Goal: Book appointment/travel/reservation

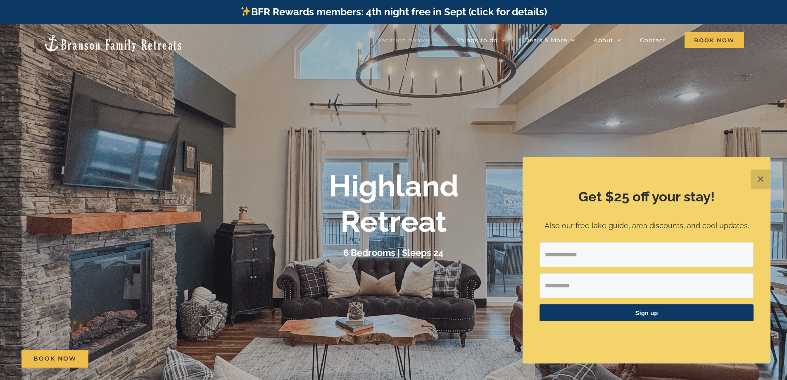
click at [762, 179] on button "✕" at bounding box center [760, 179] width 20 height 20
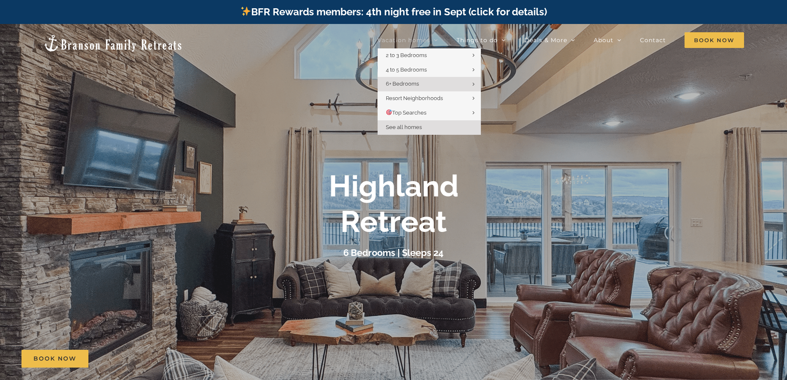
click at [403, 128] on span "See all homes" at bounding box center [404, 127] width 36 height 6
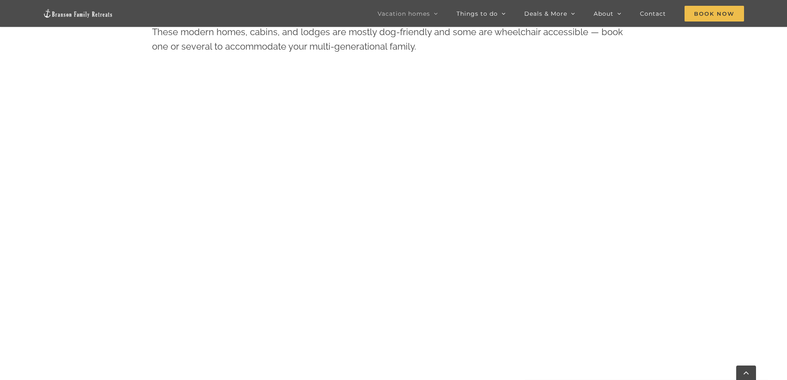
scroll to position [465, 0]
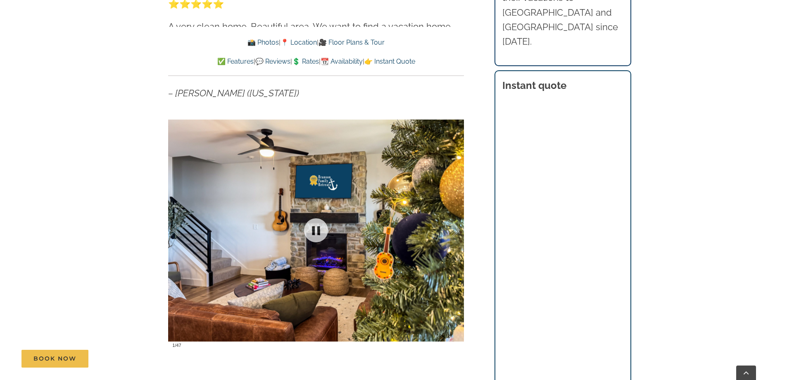
scroll to position [537, 0]
click at [317, 237] on link at bounding box center [315, 230] width 33 height 33
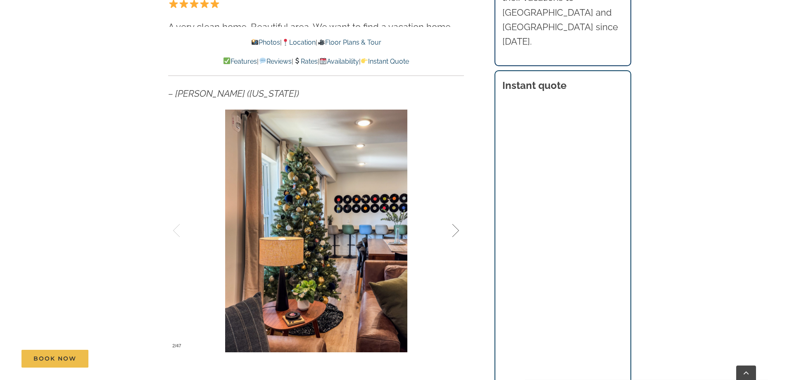
click at [457, 230] on div at bounding box center [447, 230] width 26 height 51
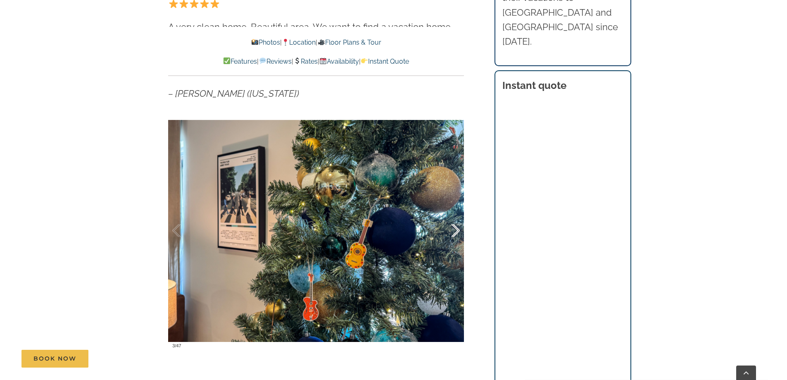
click at [457, 230] on div at bounding box center [447, 230] width 26 height 51
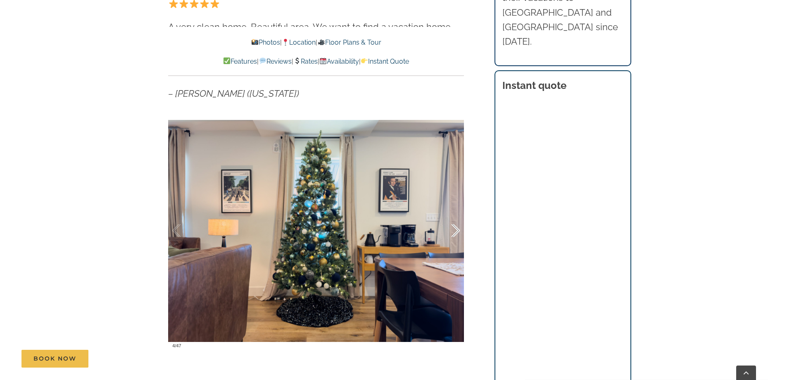
click at [457, 230] on div at bounding box center [447, 230] width 26 height 51
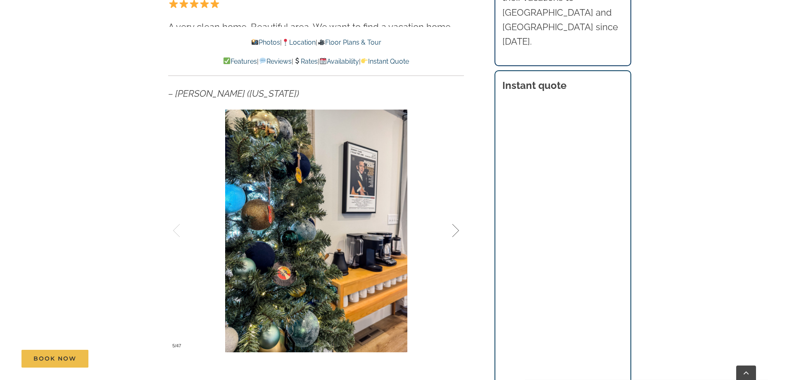
click at [457, 230] on div at bounding box center [447, 230] width 26 height 51
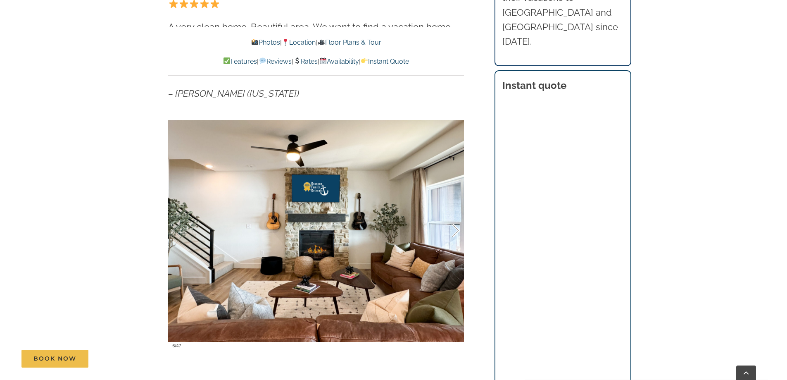
click at [457, 230] on div at bounding box center [447, 230] width 26 height 51
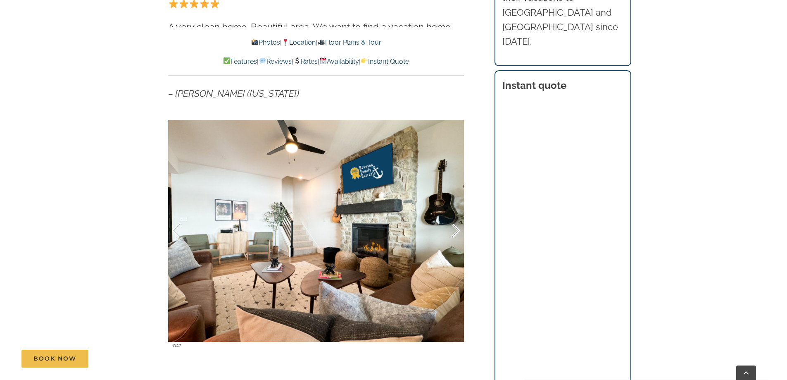
click at [457, 230] on div at bounding box center [447, 230] width 26 height 51
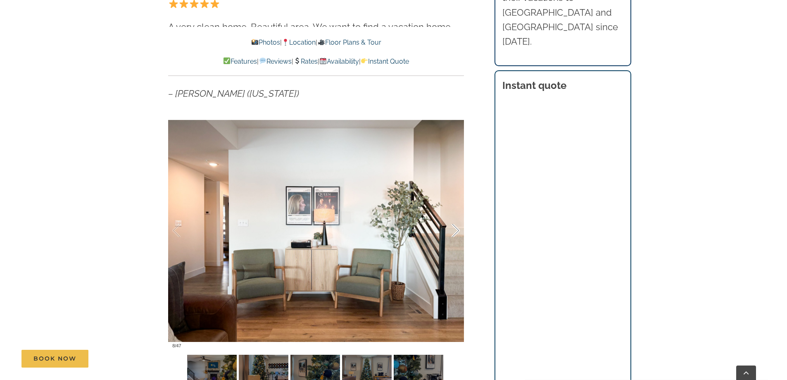
click at [457, 230] on div at bounding box center [447, 230] width 26 height 51
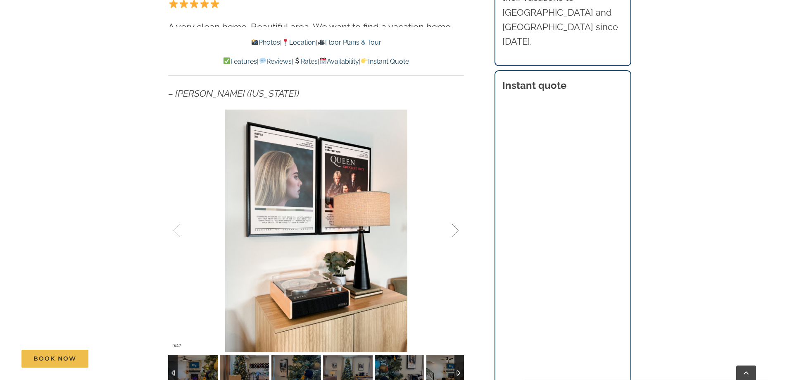
click at [457, 230] on div at bounding box center [447, 230] width 26 height 51
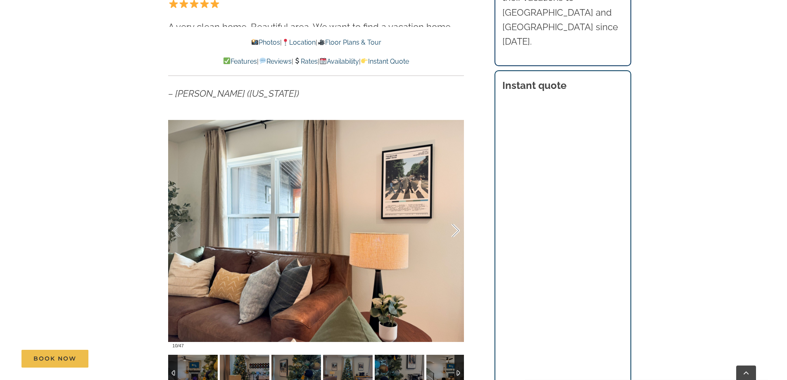
click at [457, 230] on div at bounding box center [447, 230] width 26 height 51
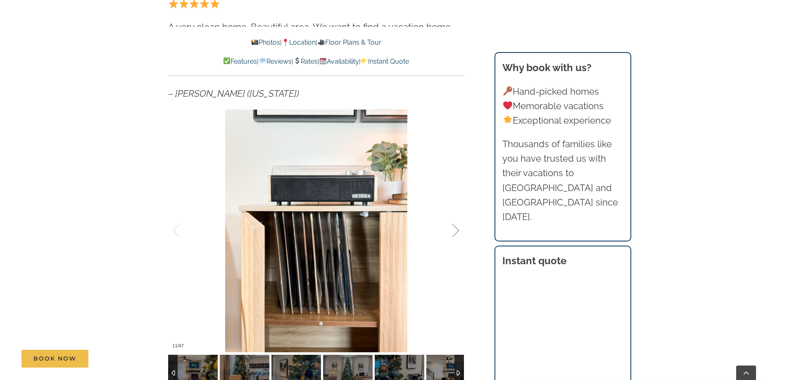
click at [457, 230] on div at bounding box center [447, 230] width 26 height 51
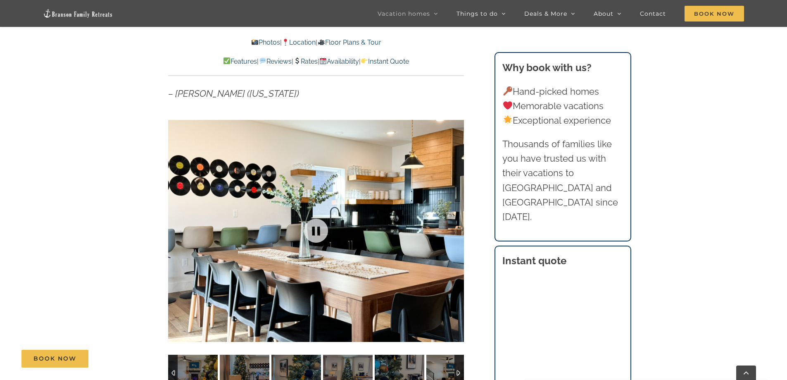
click at [457, 230] on div at bounding box center [316, 230] width 296 height 243
click at [455, 227] on div at bounding box center [447, 230] width 26 height 51
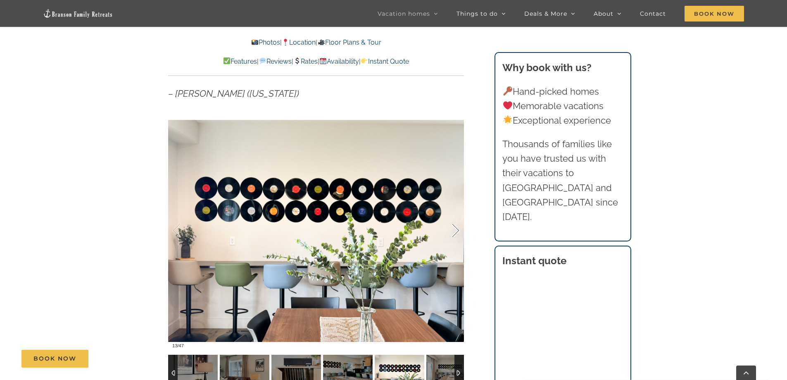
click at [455, 227] on div at bounding box center [447, 230] width 26 height 51
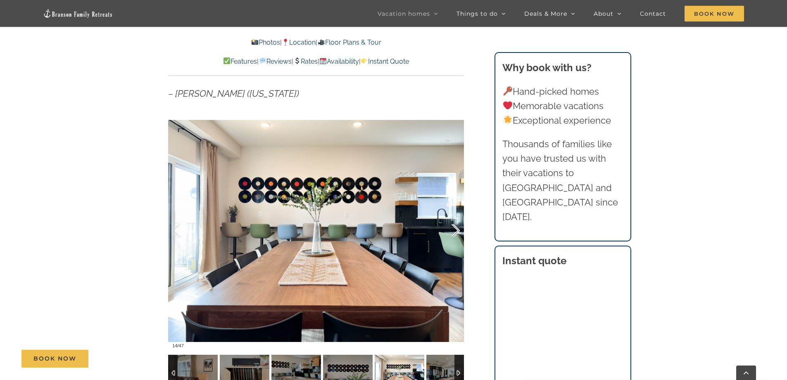
click at [455, 227] on div at bounding box center [447, 230] width 26 height 51
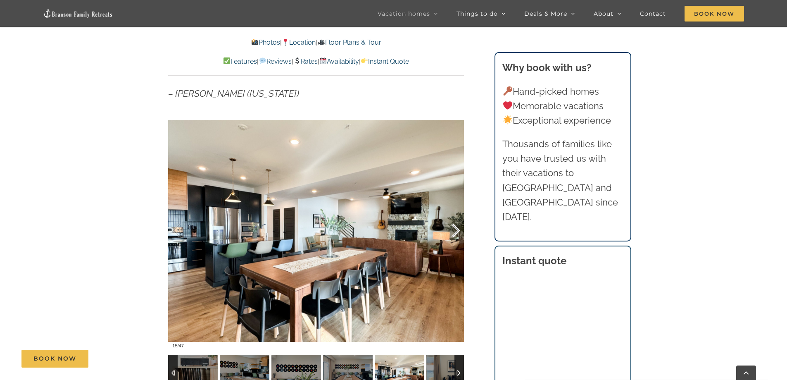
click at [455, 227] on div at bounding box center [447, 230] width 26 height 51
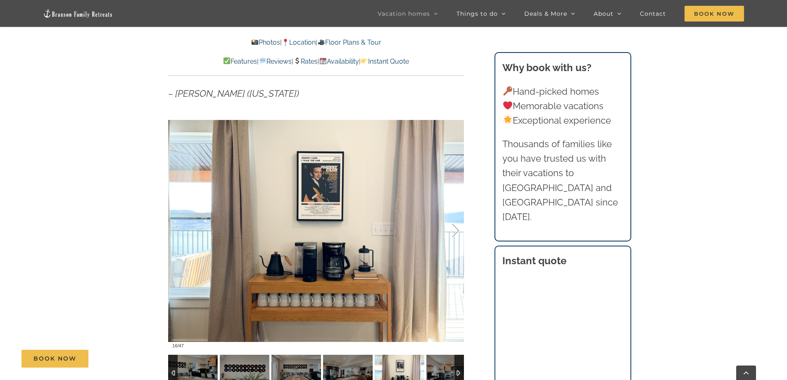
click at [455, 227] on div at bounding box center [447, 230] width 26 height 51
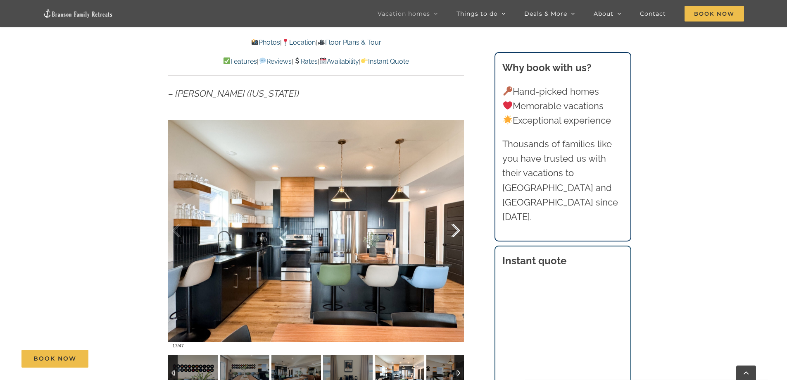
click at [455, 227] on div at bounding box center [447, 230] width 26 height 51
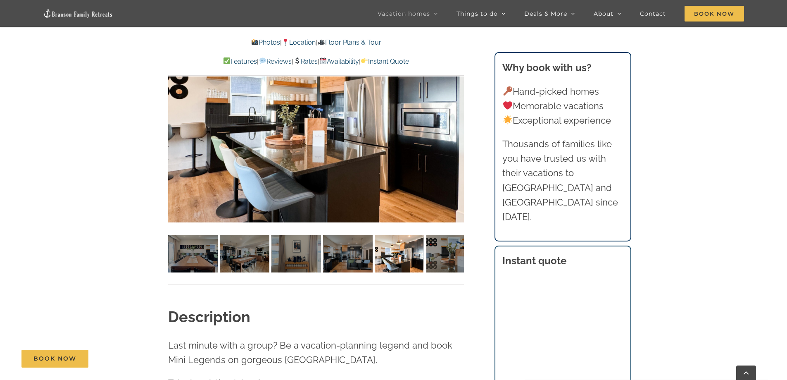
scroll to position [454, 0]
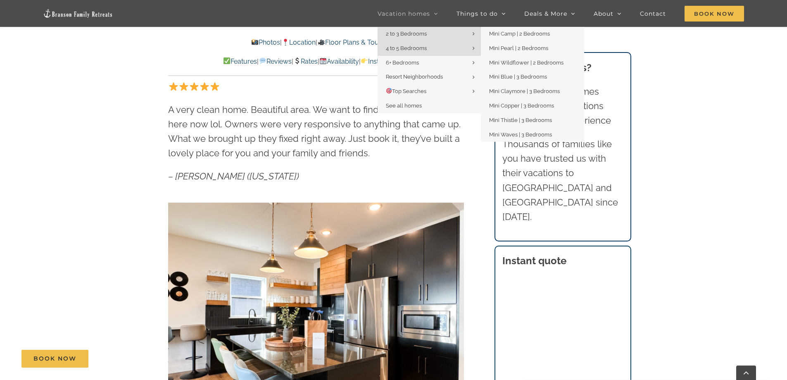
click at [402, 30] on link "2 to 3 Bedrooms" at bounding box center [428, 34] width 103 height 14
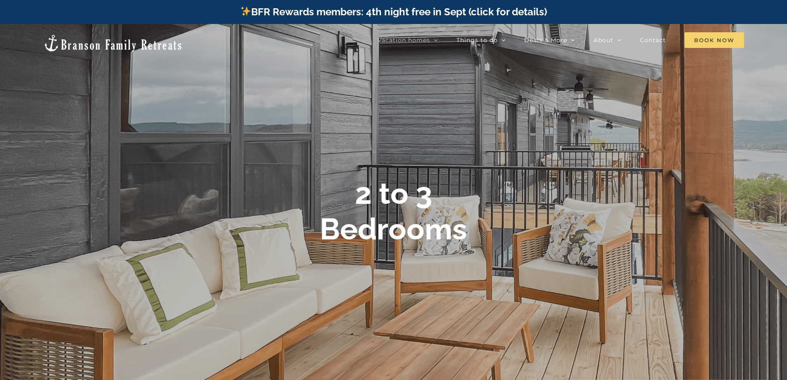
click at [721, 40] on span "Book Now" at bounding box center [713, 40] width 59 height 16
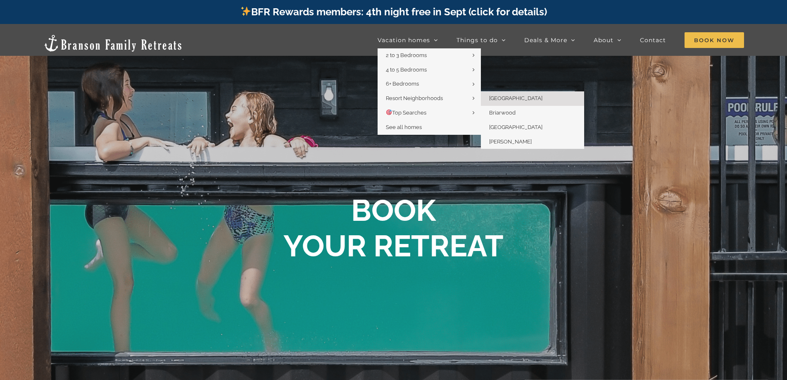
click at [507, 97] on span "[GEOGRAPHIC_DATA]" at bounding box center [515, 98] width 53 height 6
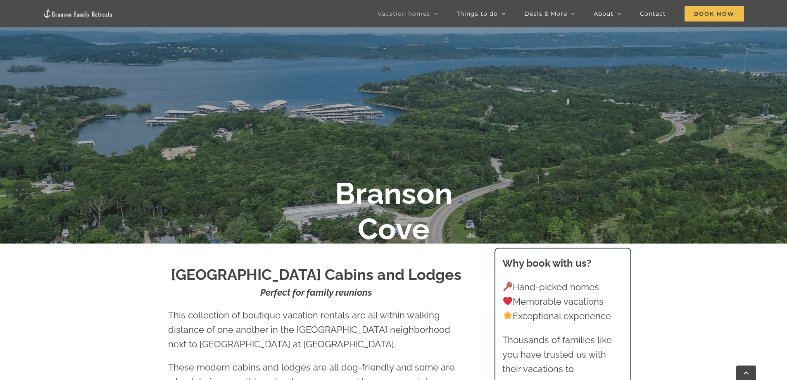
scroll to position [146, 0]
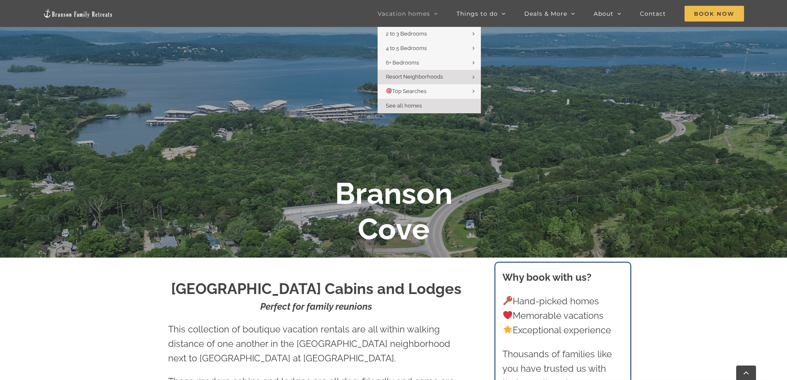
click at [404, 106] on span "See all homes" at bounding box center [404, 105] width 36 height 6
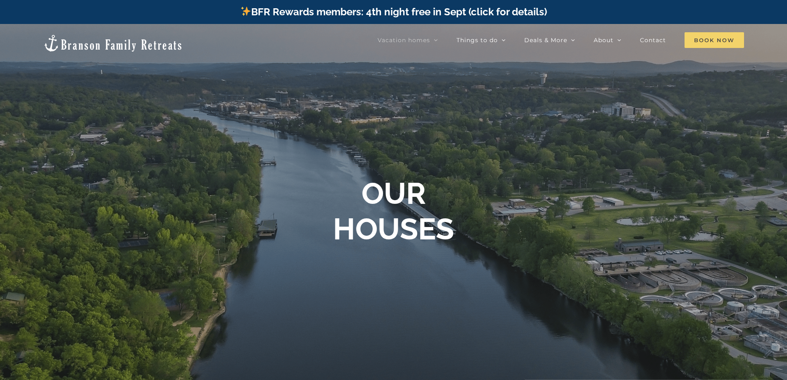
click at [704, 40] on span "Book Now" at bounding box center [713, 40] width 59 height 16
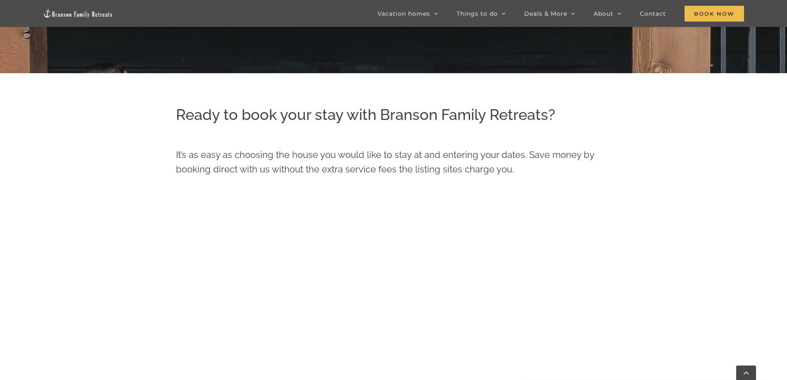
scroll to position [462, 0]
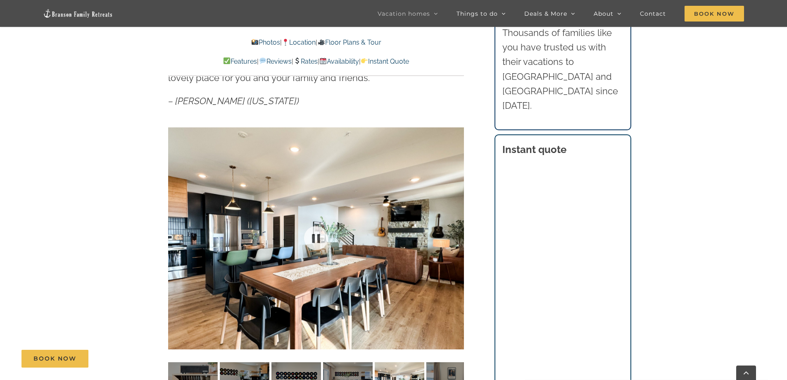
scroll to position [537, 0]
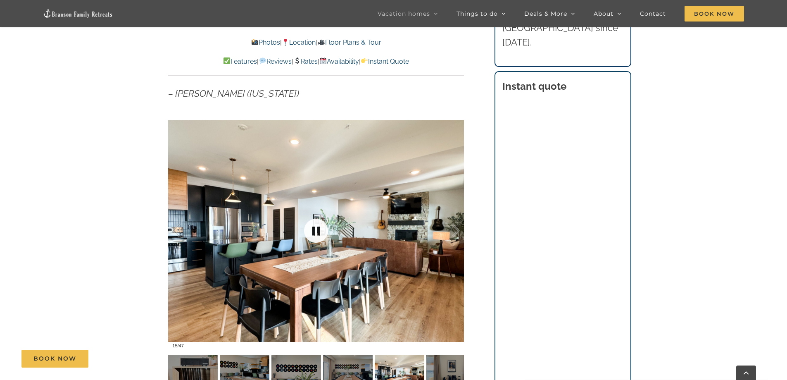
click at [325, 221] on link at bounding box center [315, 230] width 33 height 33
click at [318, 229] on link at bounding box center [315, 230] width 33 height 33
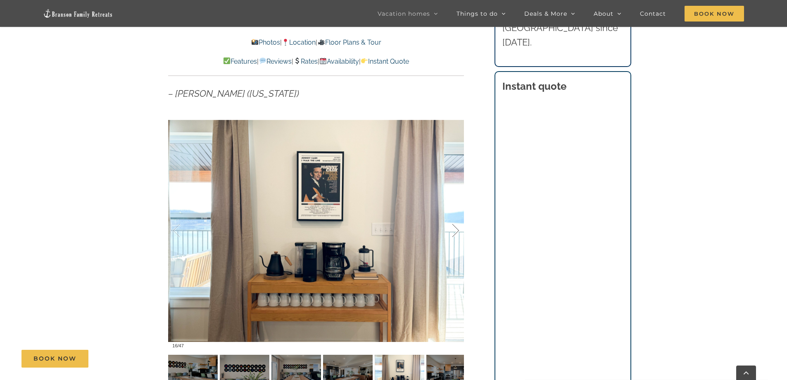
click at [456, 228] on div at bounding box center [447, 230] width 26 height 51
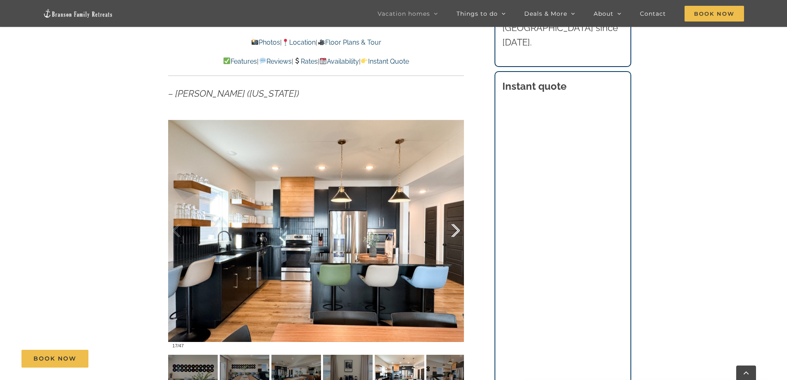
click at [456, 228] on div at bounding box center [447, 230] width 26 height 51
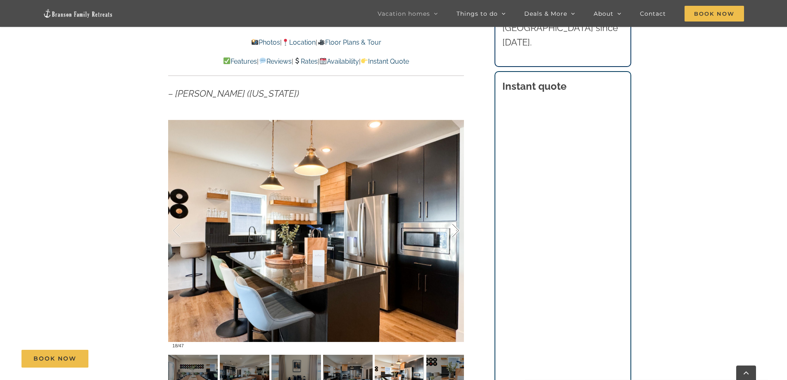
click at [456, 228] on div at bounding box center [447, 230] width 26 height 51
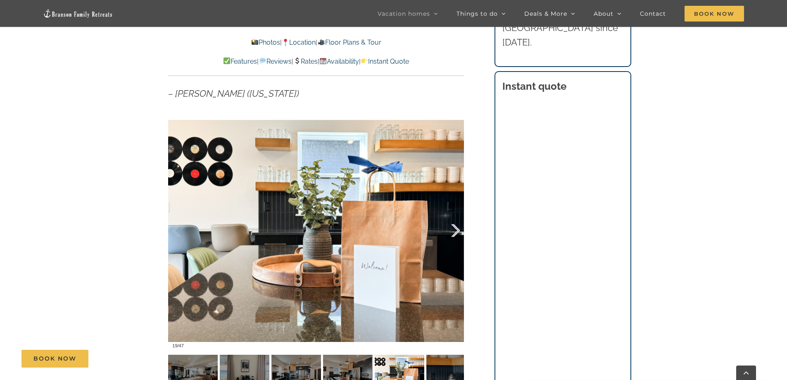
click at [456, 228] on div at bounding box center [447, 230] width 26 height 51
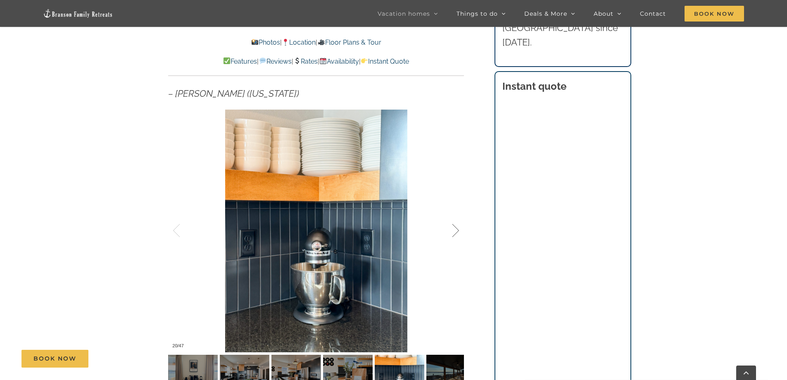
click at [456, 228] on div at bounding box center [447, 230] width 26 height 51
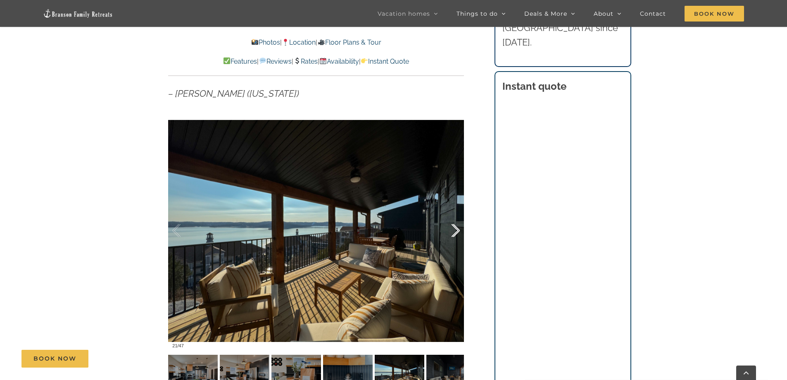
click at [452, 229] on div at bounding box center [447, 230] width 26 height 51
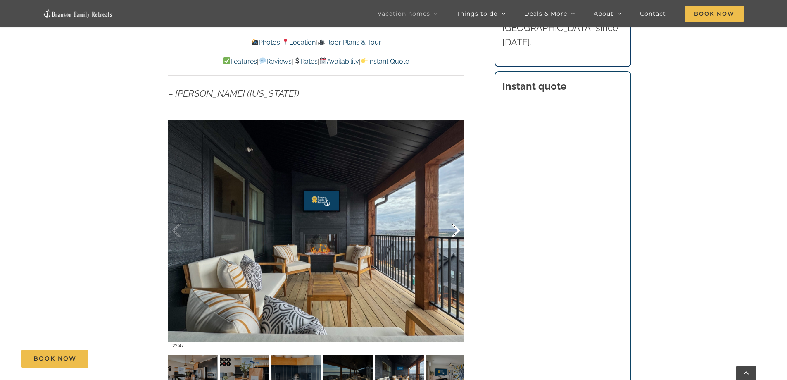
click at [452, 229] on div at bounding box center [447, 230] width 26 height 51
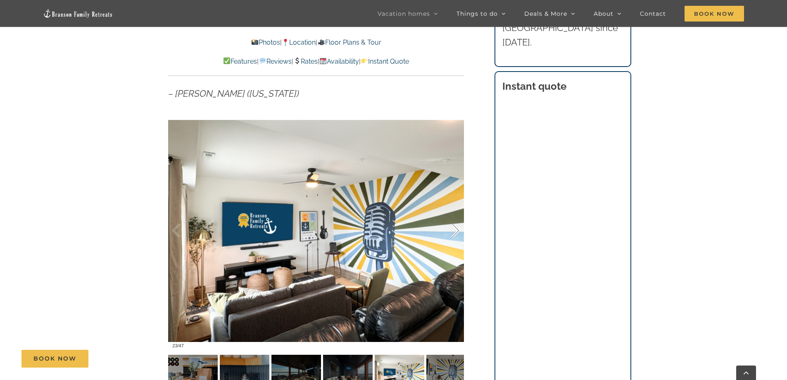
click at [452, 229] on div at bounding box center [447, 230] width 26 height 51
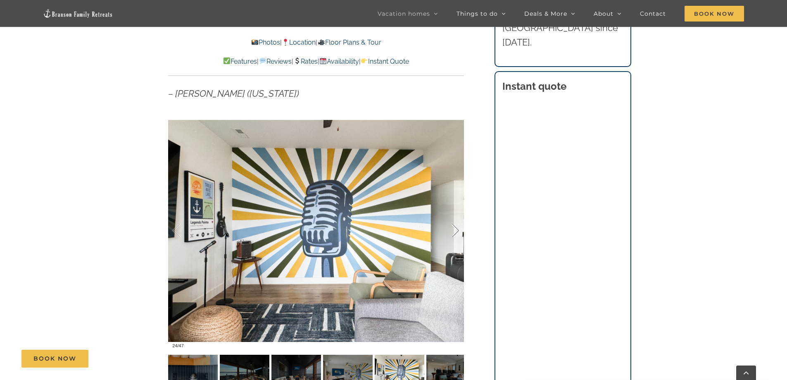
click at [452, 229] on div at bounding box center [447, 230] width 26 height 51
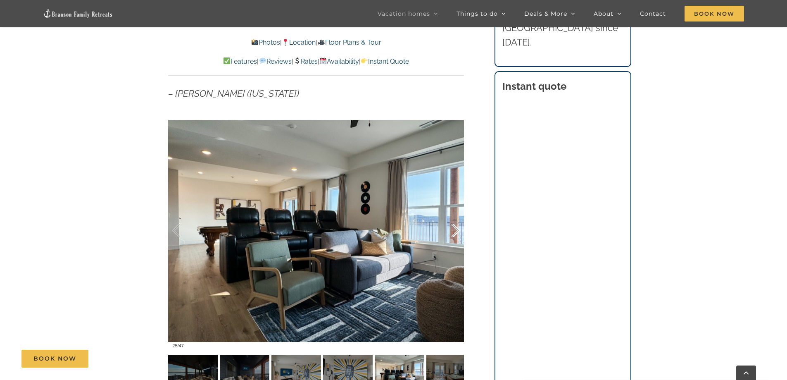
click at [456, 224] on div at bounding box center [447, 230] width 26 height 51
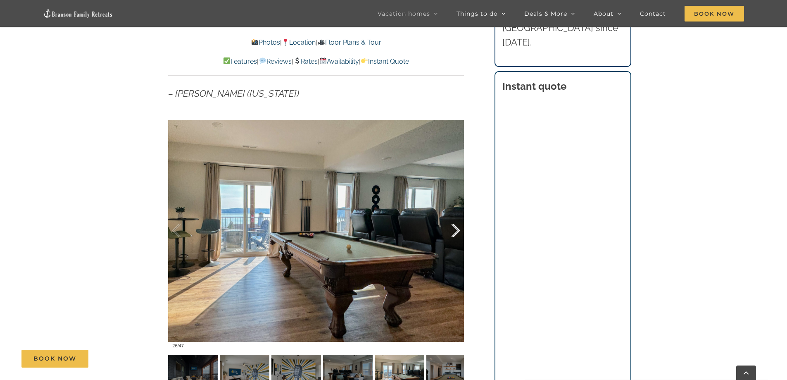
click at [456, 224] on div at bounding box center [447, 230] width 26 height 51
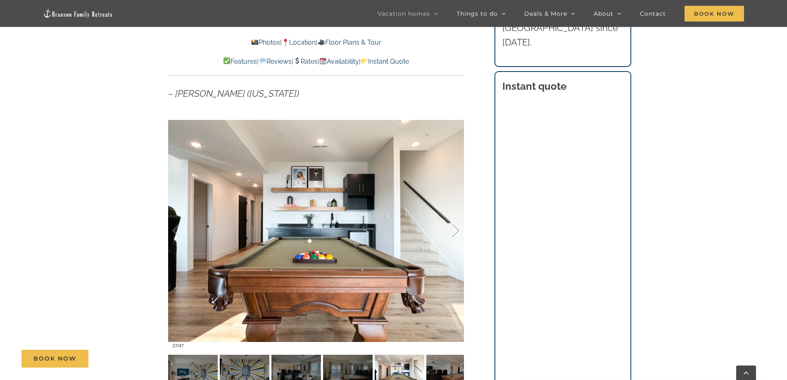
click at [456, 224] on div at bounding box center [447, 230] width 26 height 51
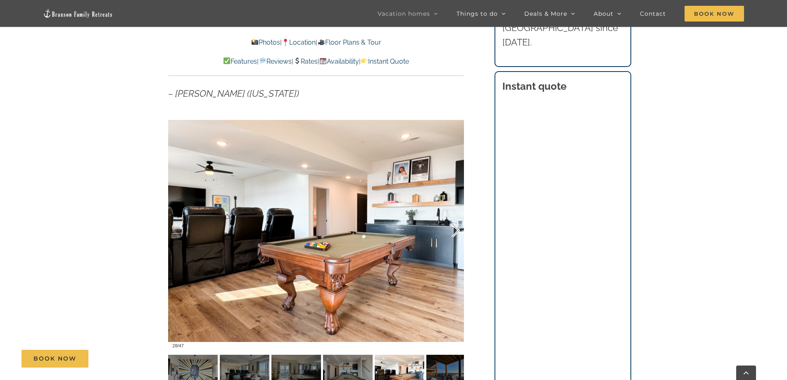
click at [456, 224] on div at bounding box center [447, 230] width 26 height 51
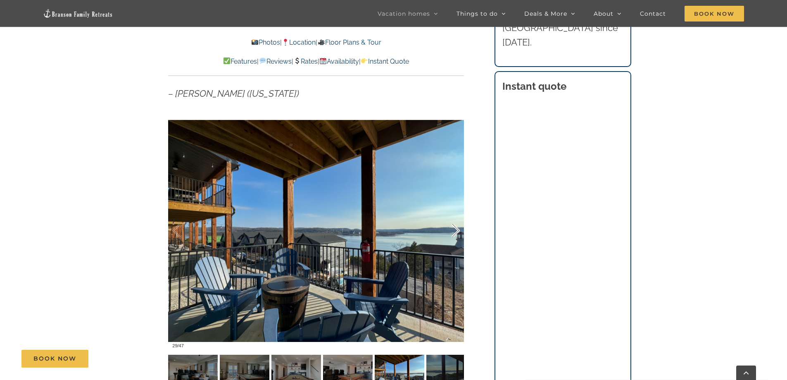
click at [456, 224] on div at bounding box center [447, 230] width 26 height 51
